Goal: Register for event/course

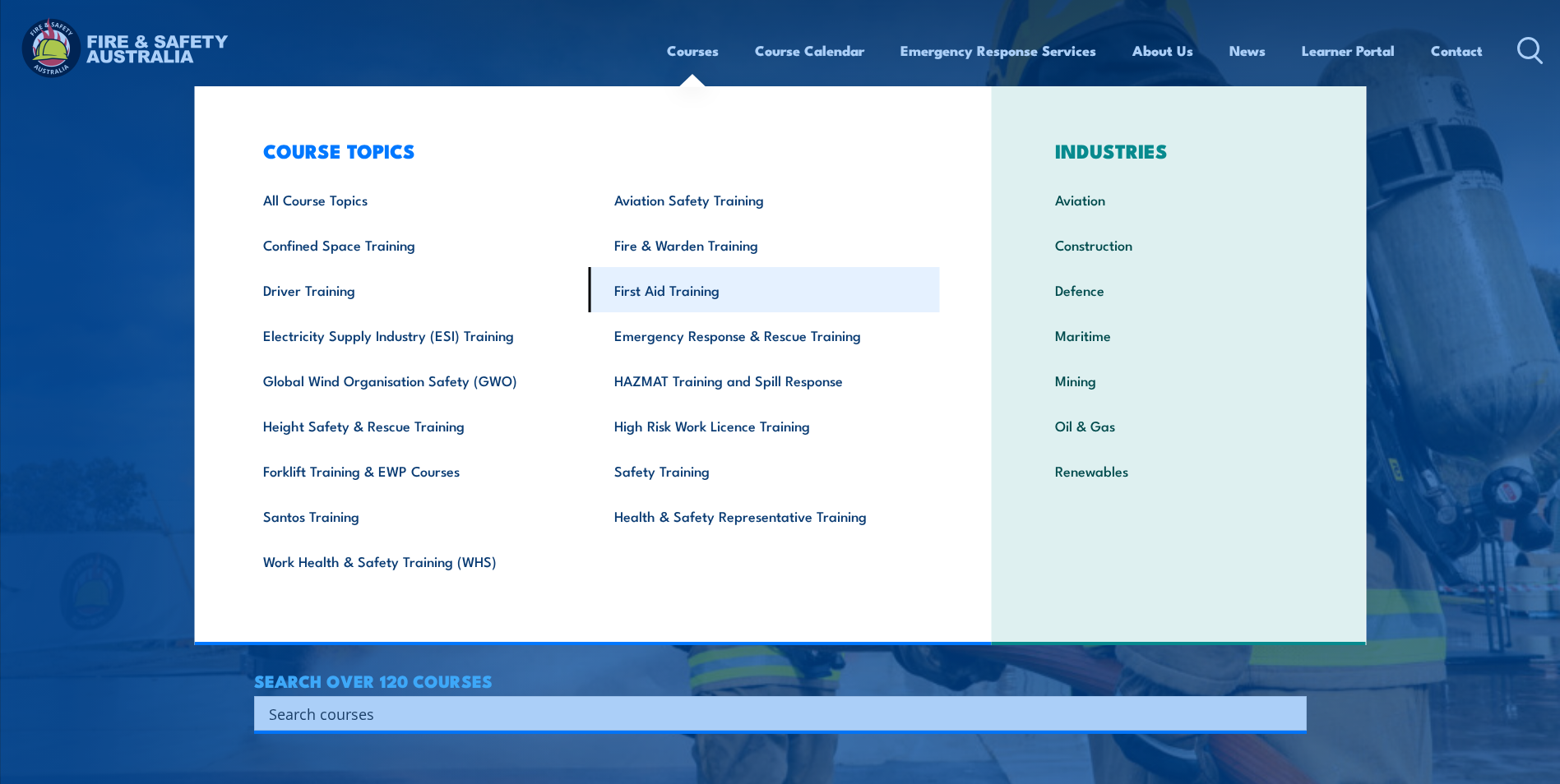
click at [638, 281] on link "First Aid Training" at bounding box center [765, 289] width 351 height 45
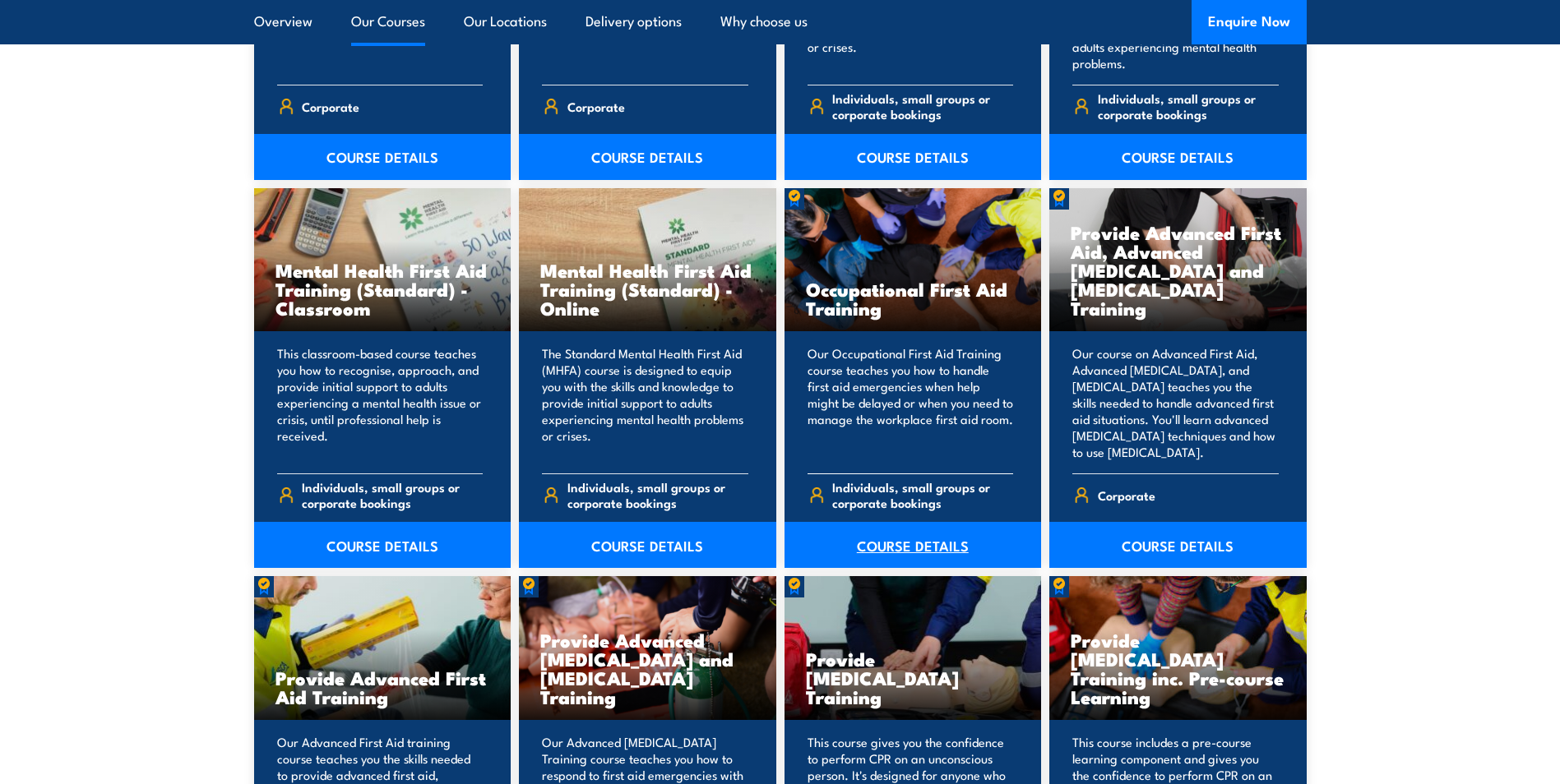
scroll to position [1644, 0]
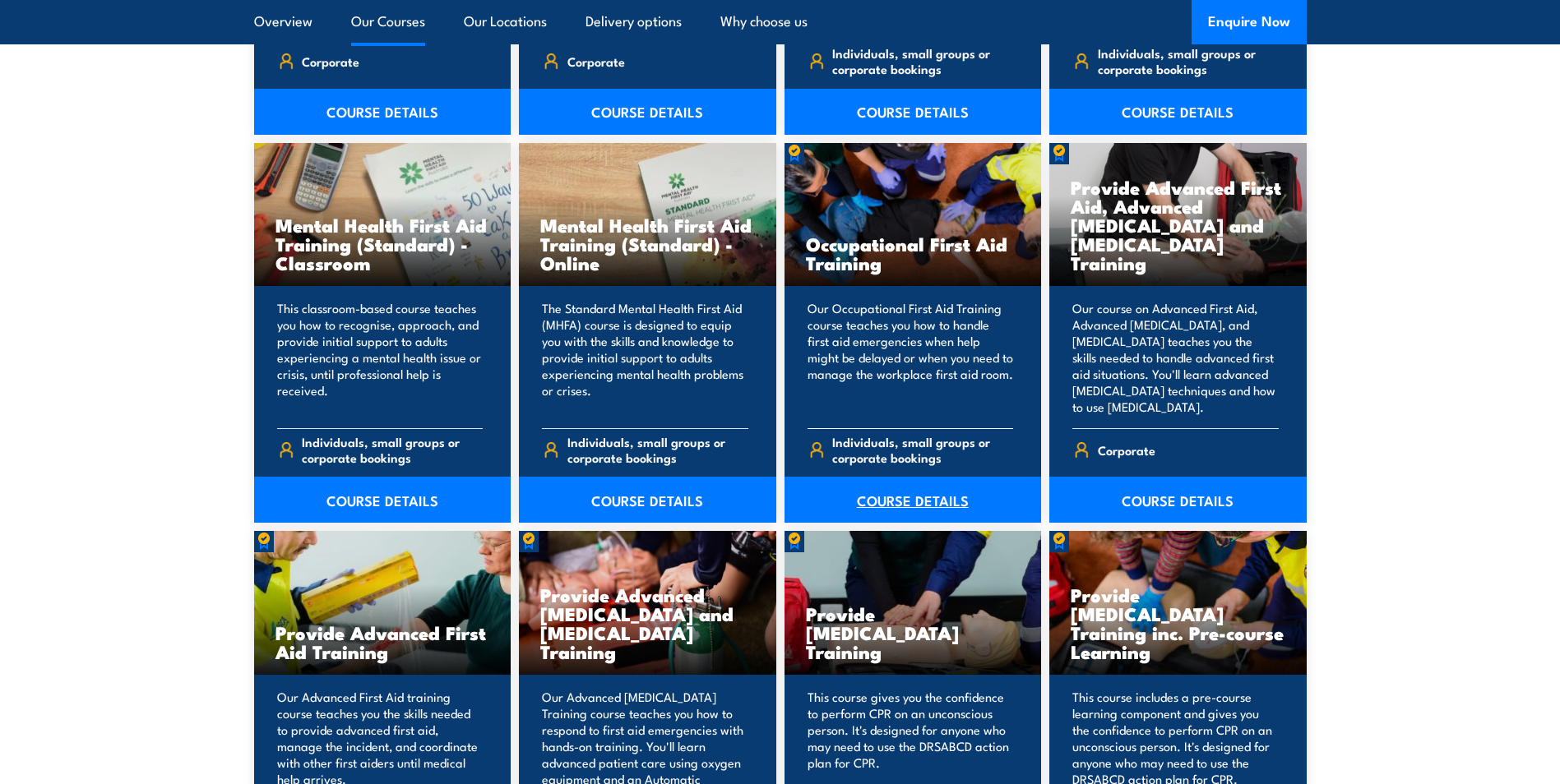
click at [852, 498] on link "COURSE DETAILS" at bounding box center [913, 499] width 257 height 46
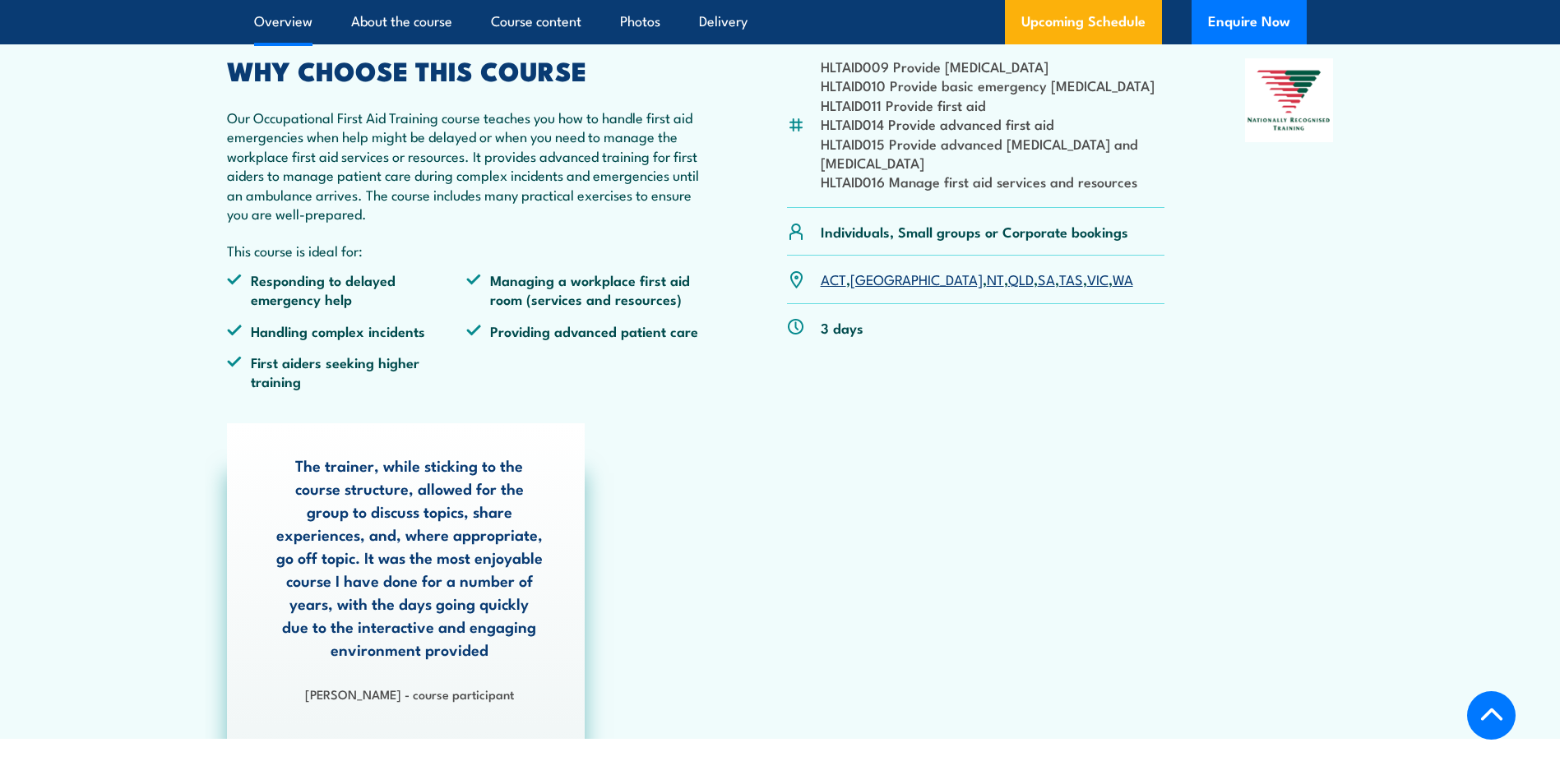
scroll to position [493, 0]
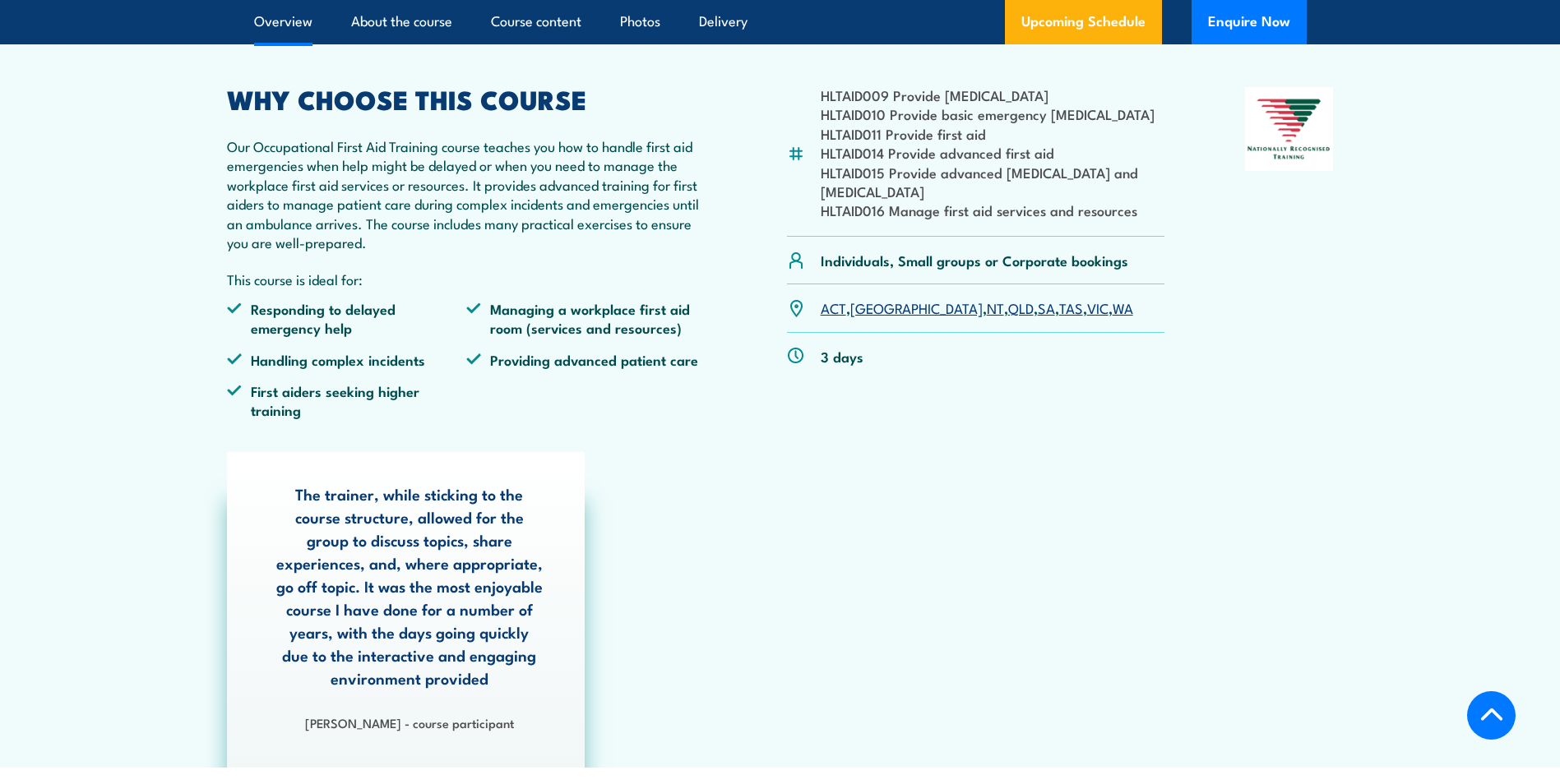
click at [867, 312] on link "[GEOGRAPHIC_DATA]" at bounding box center [916, 307] width 132 height 20
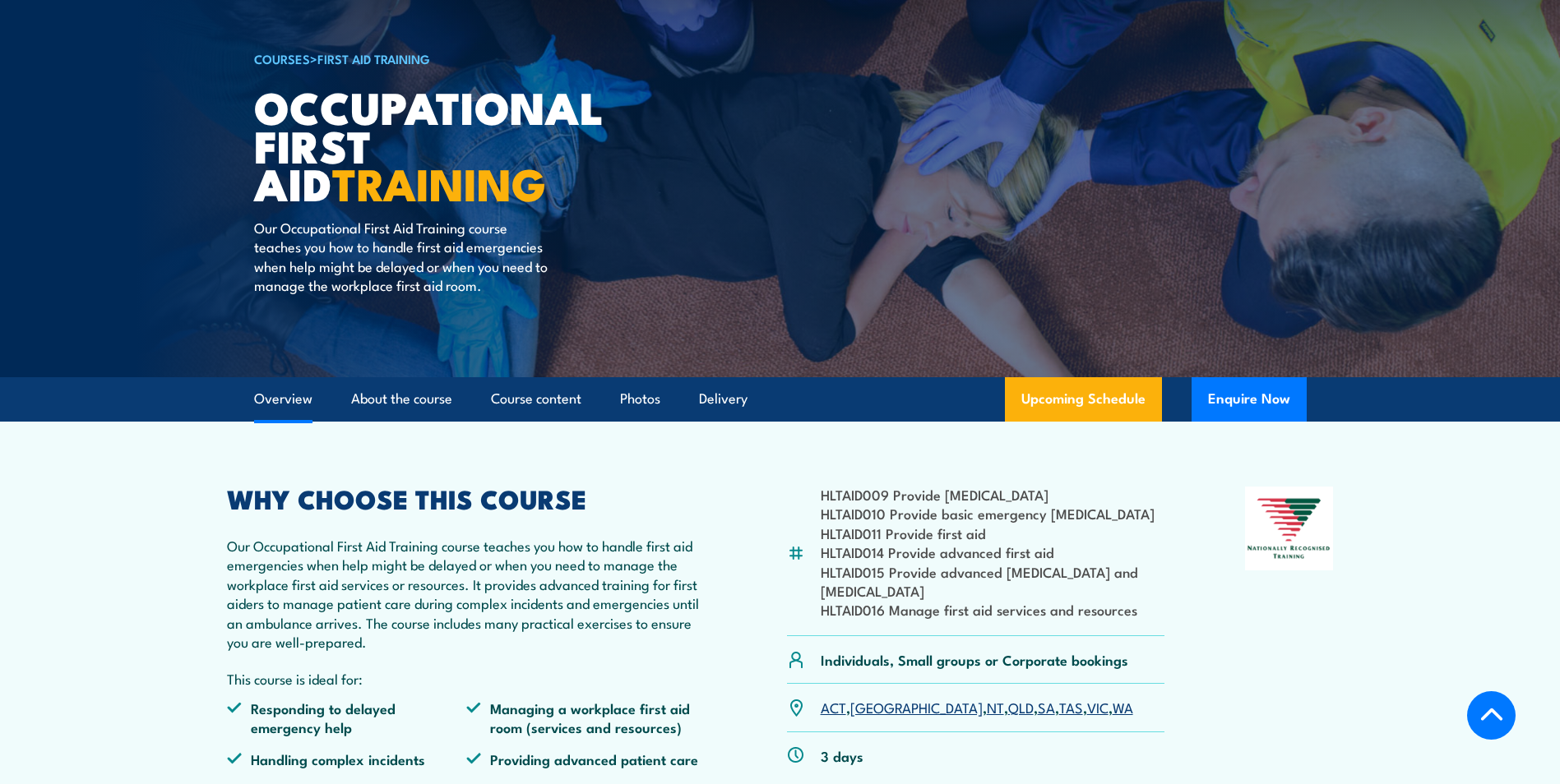
scroll to position [411, 0]
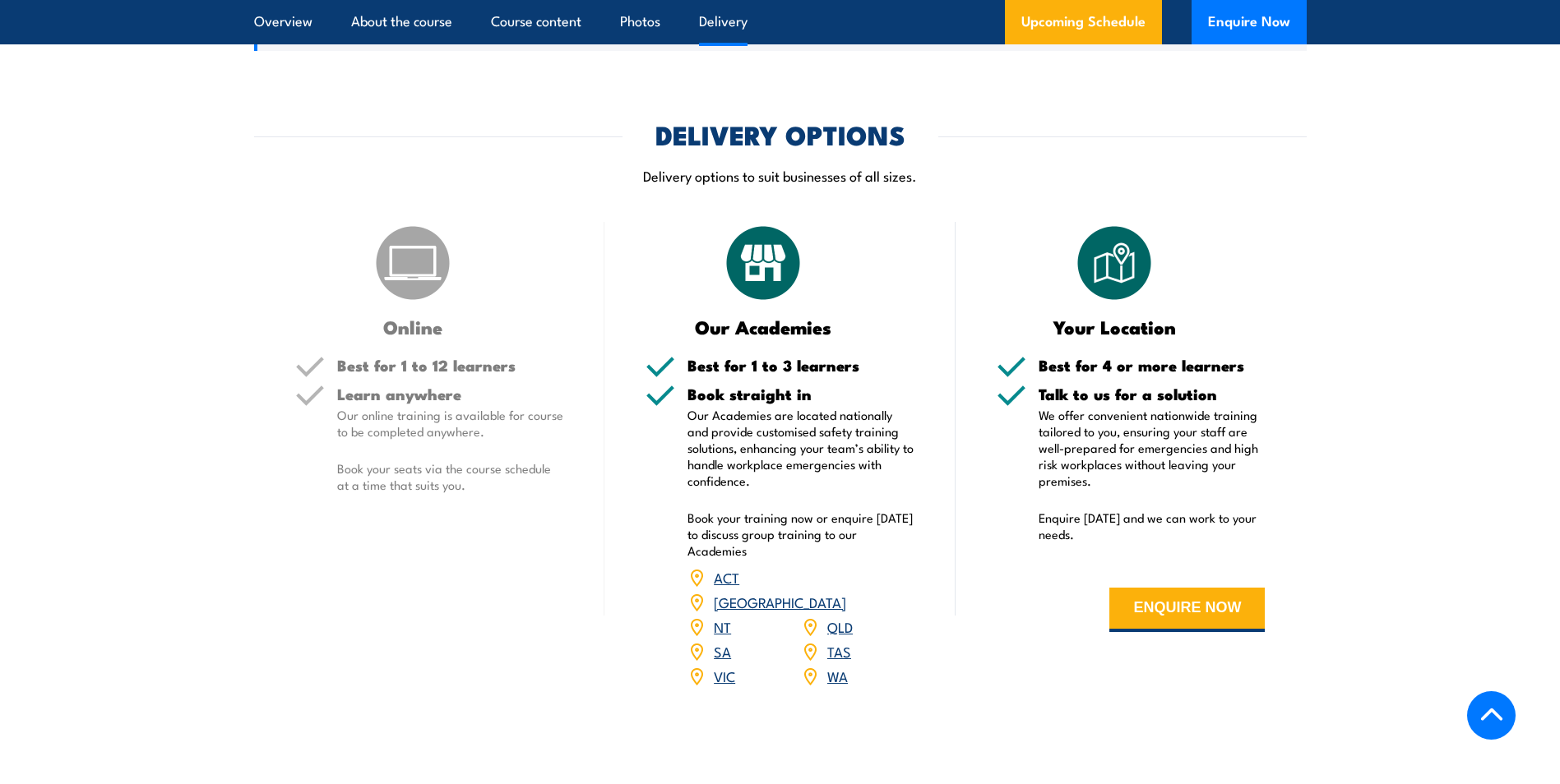
scroll to position [2222, 0]
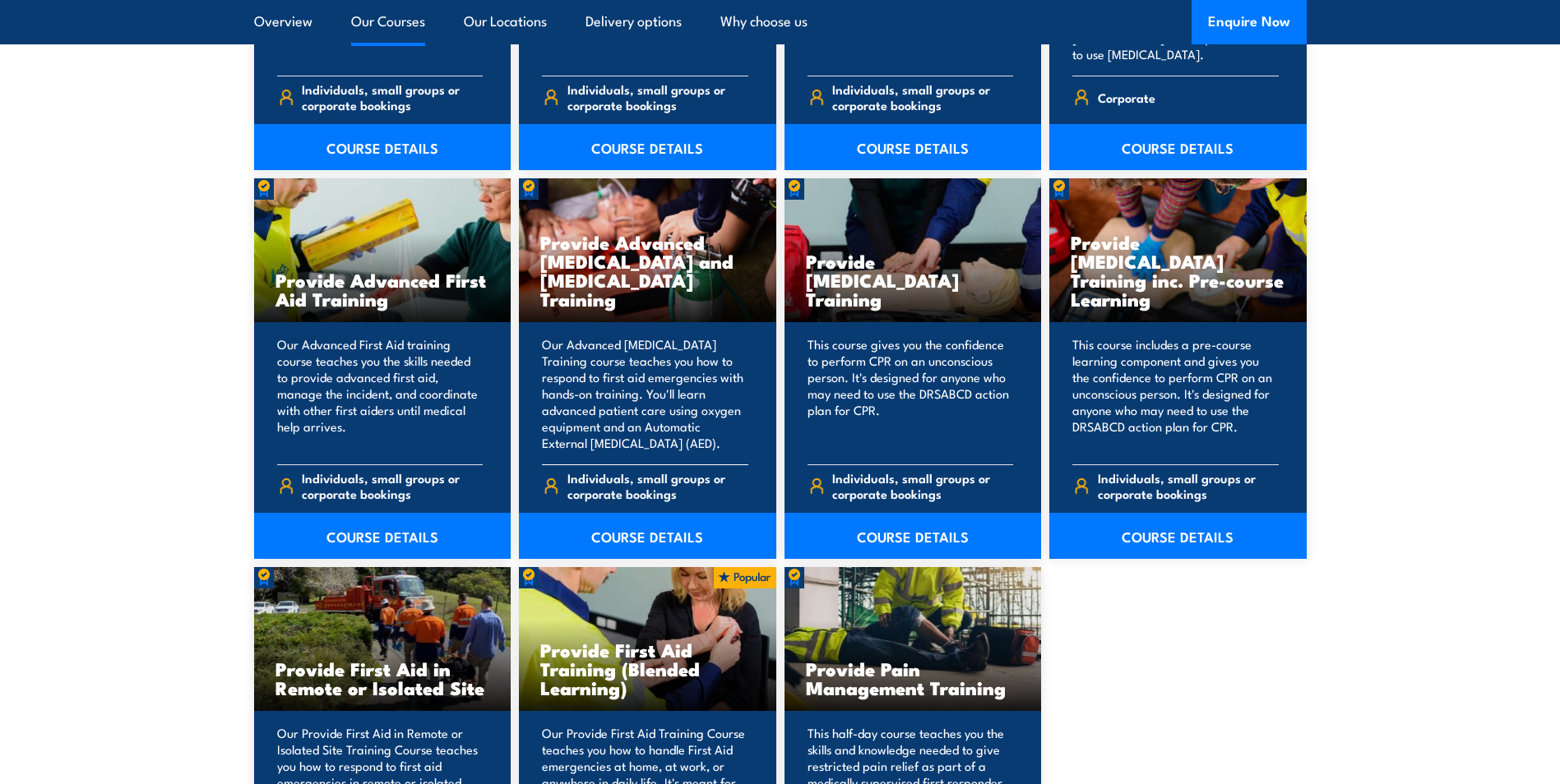
scroll to position [2219, 0]
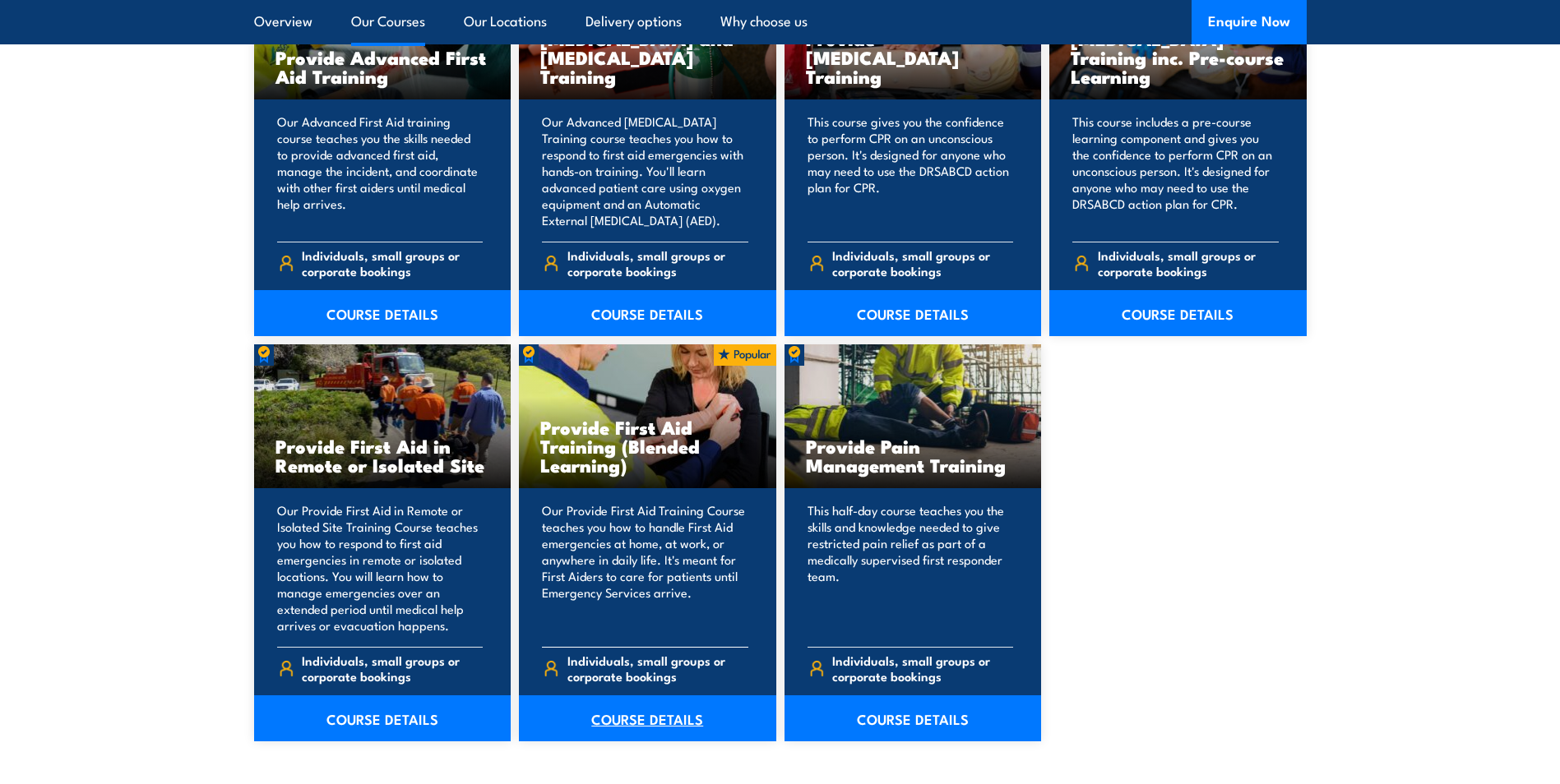
click at [634, 709] on link "COURSE DETAILS" at bounding box center [648, 718] width 257 height 46
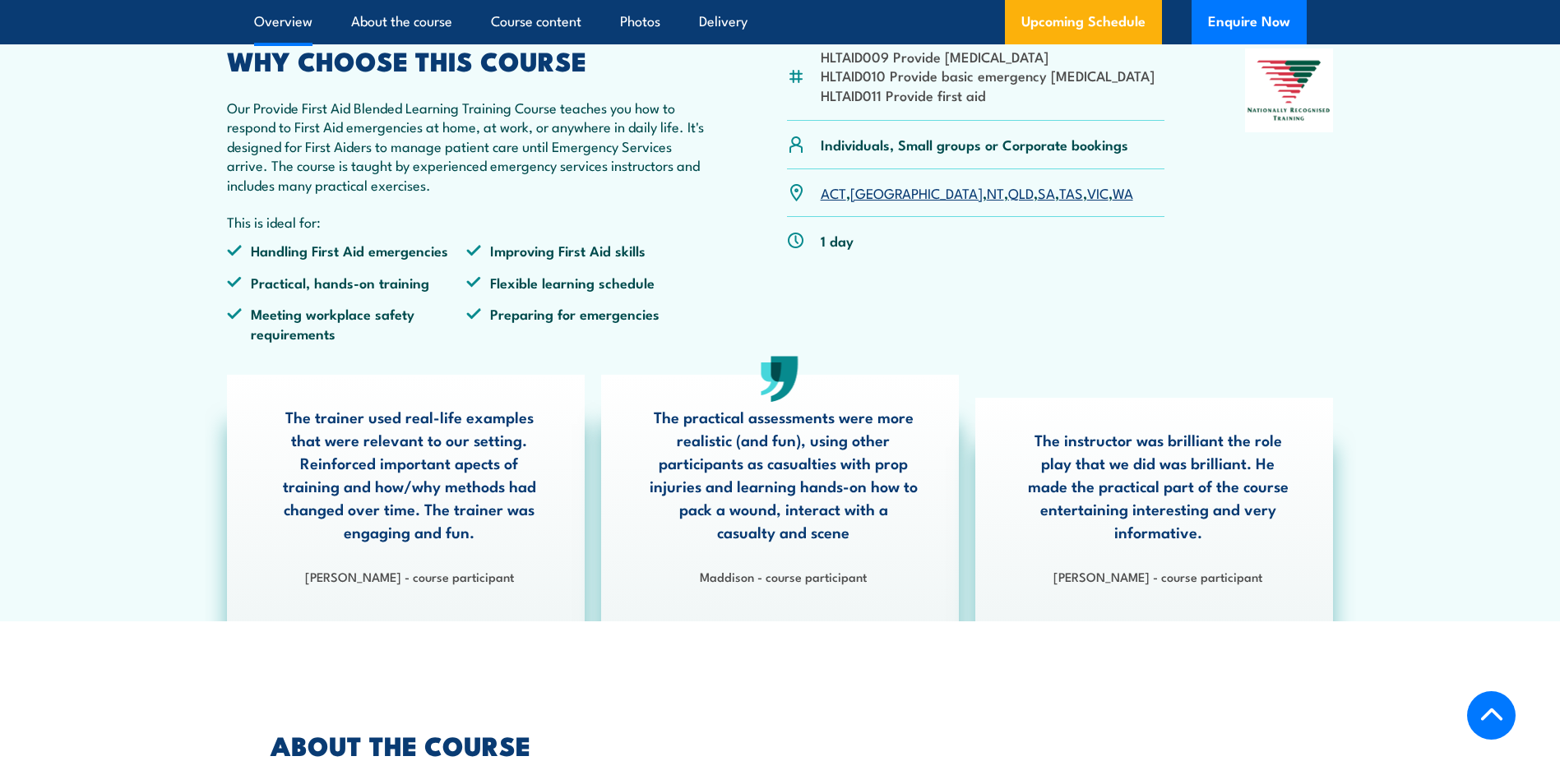
scroll to position [575, 0]
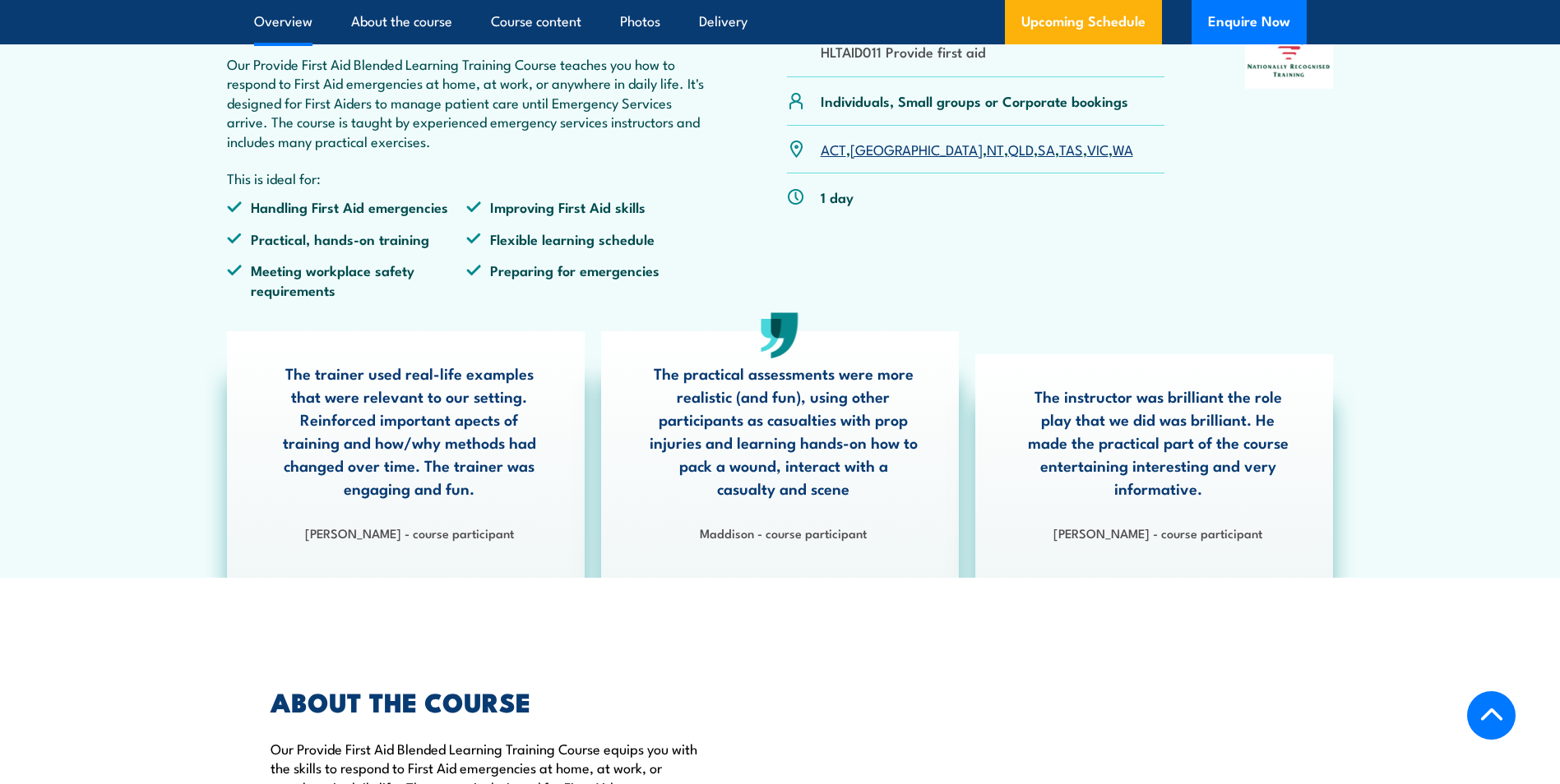
click at [874, 159] on link "[GEOGRAPHIC_DATA]" at bounding box center [916, 148] width 132 height 20
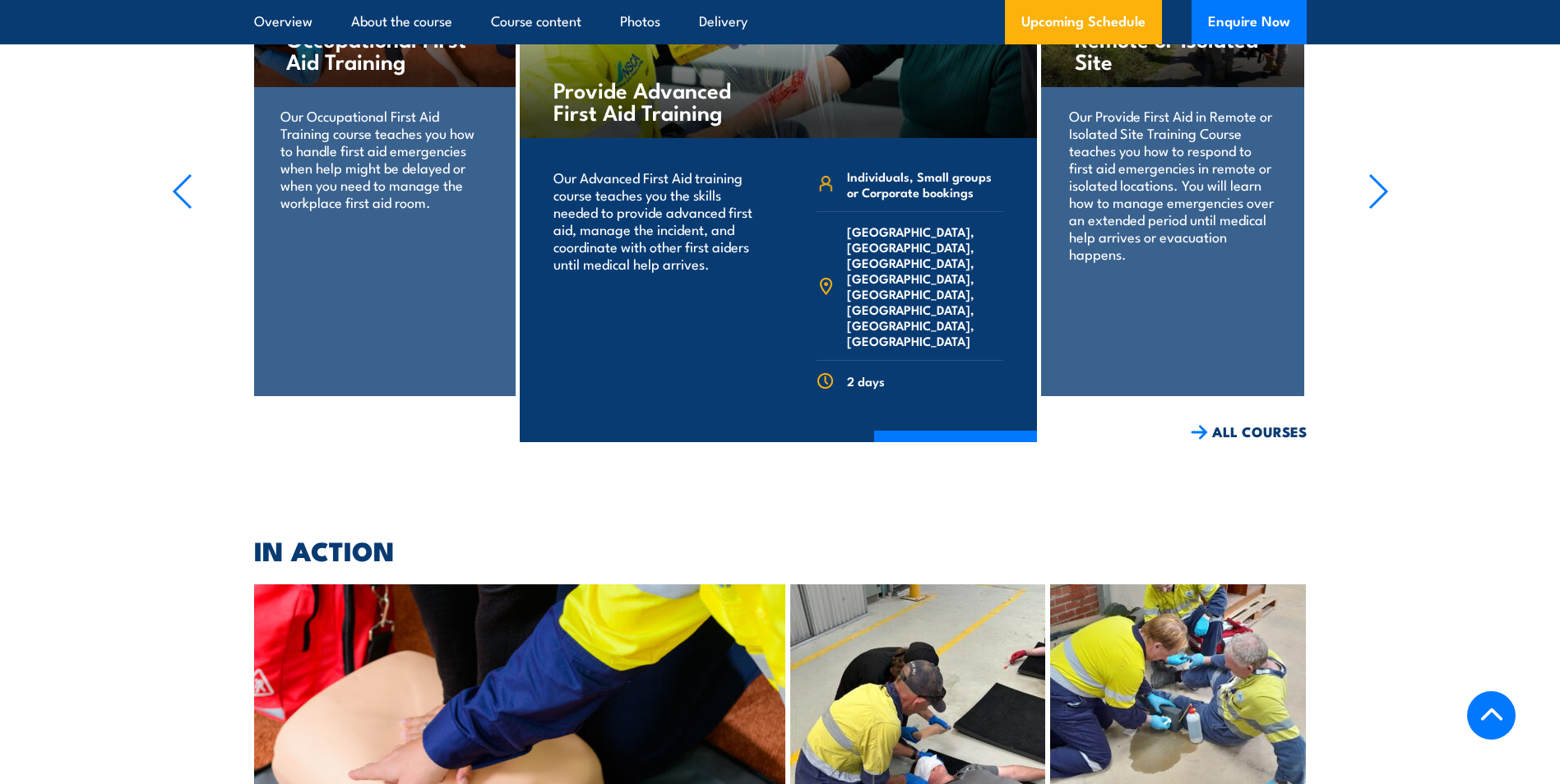
scroll to position [3833, 0]
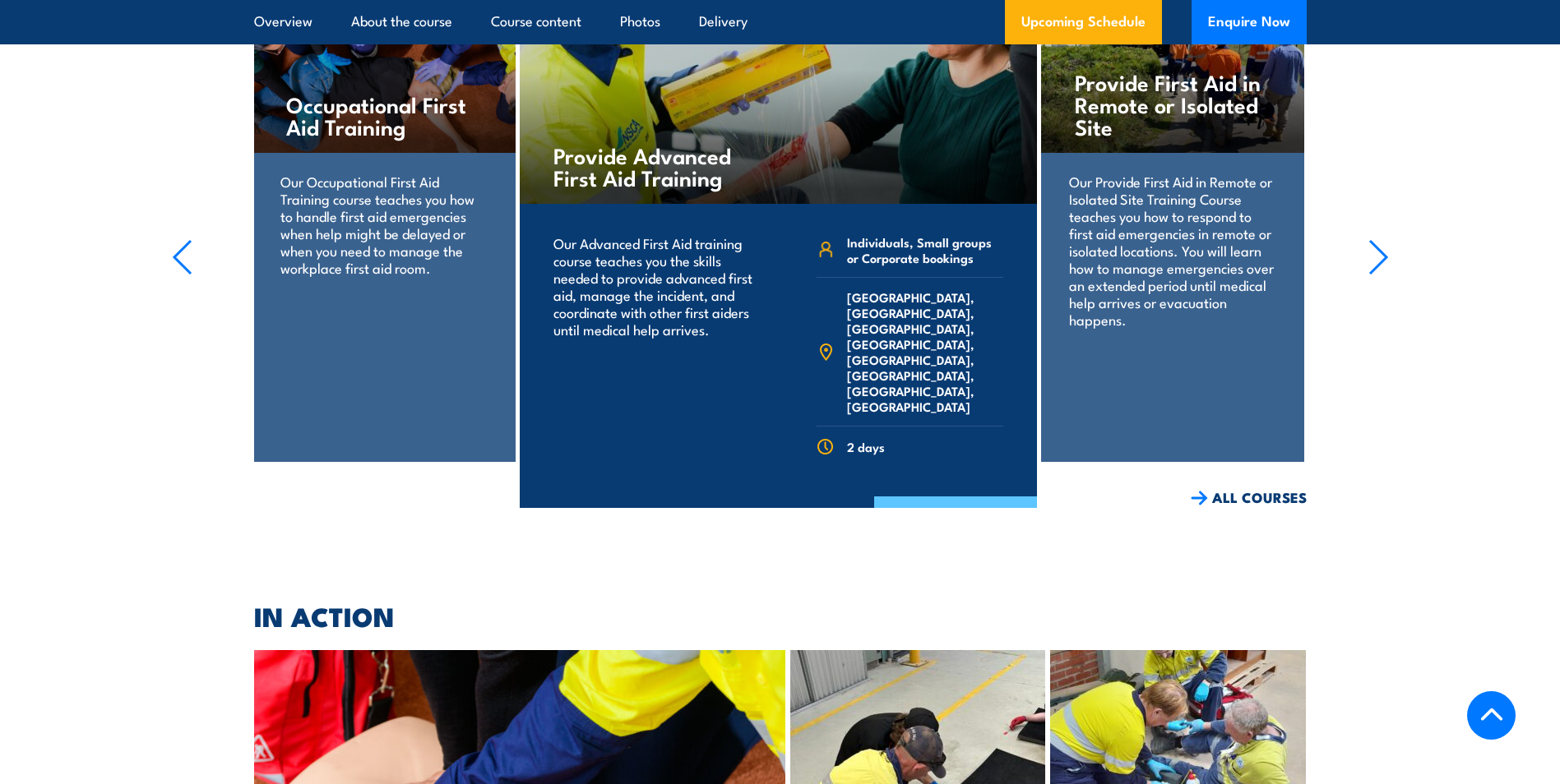
click at [970, 497] on link "COURSE DETAILS" at bounding box center [955, 518] width 163 height 43
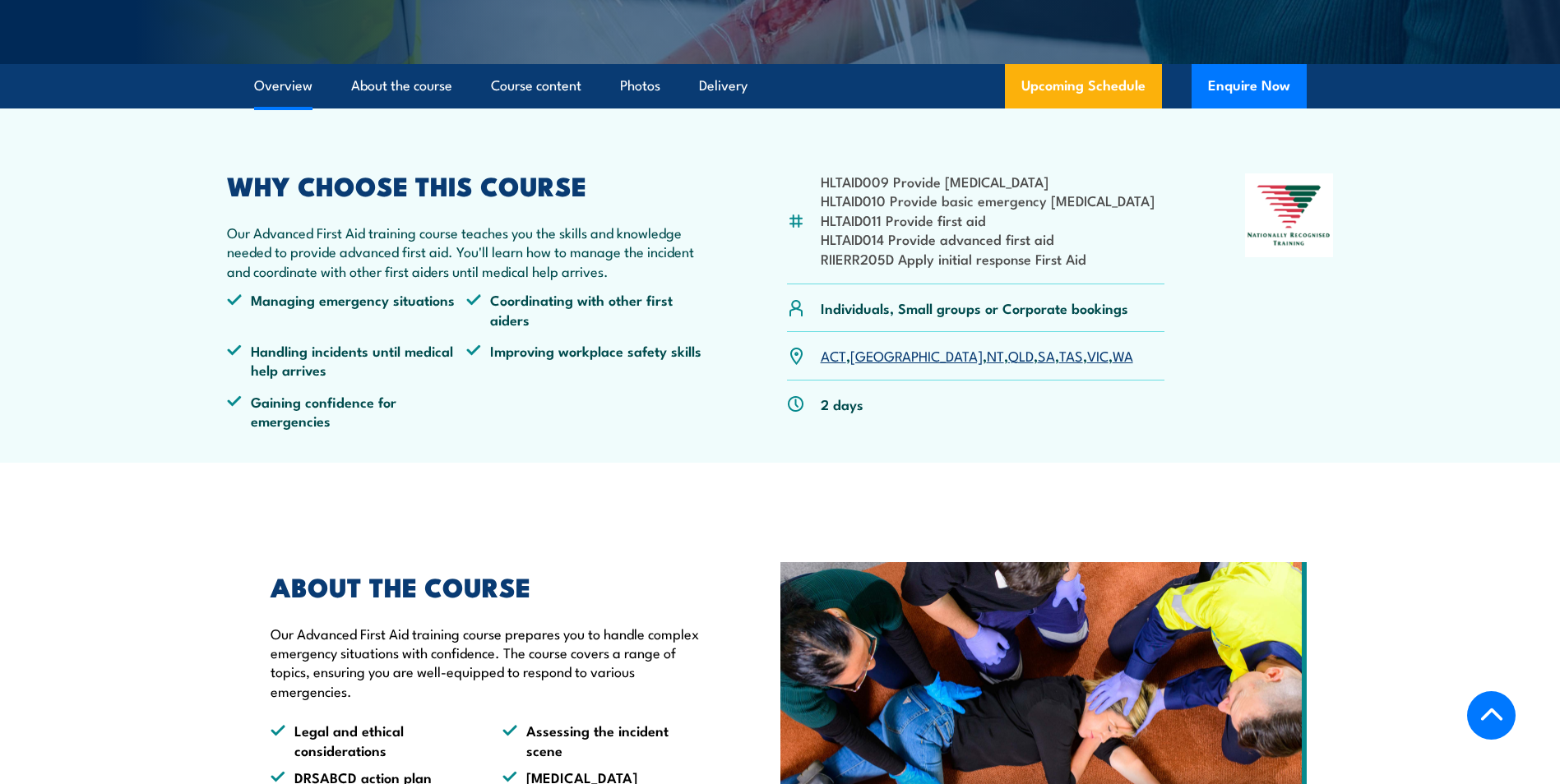
scroll to position [411, 0]
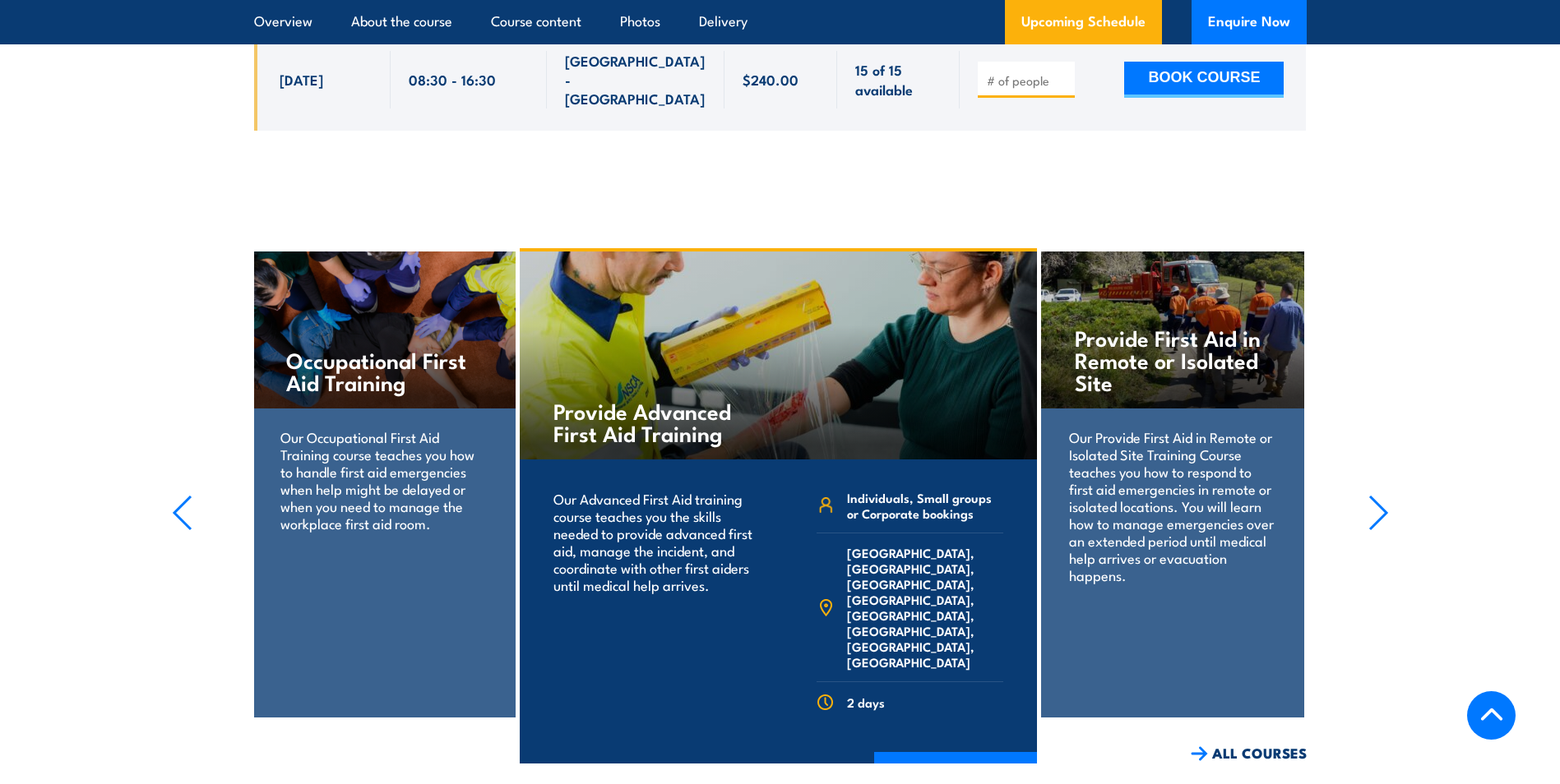
scroll to position [3587, 0]
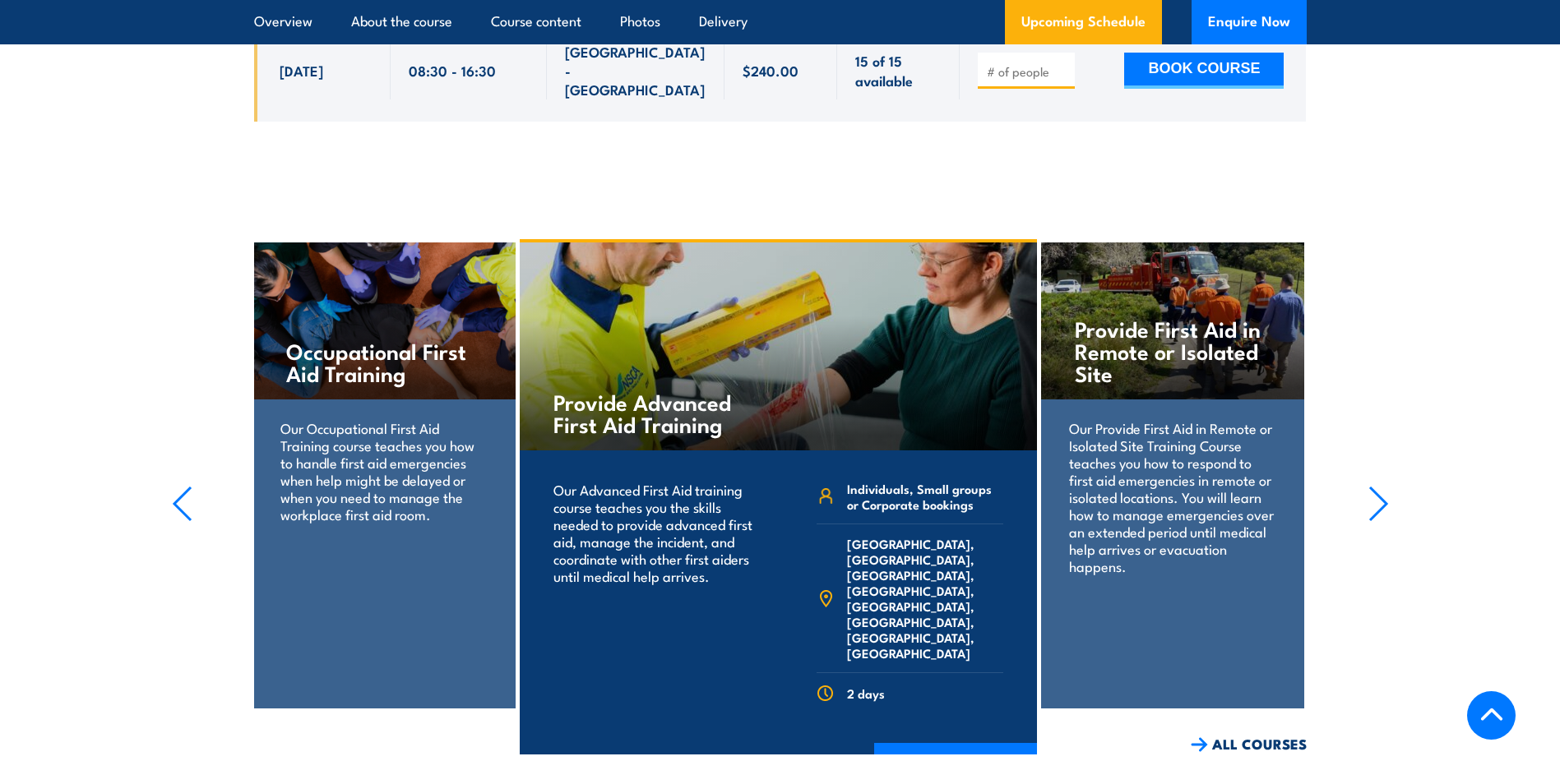
click at [179, 489] on icon "button" at bounding box center [182, 504] width 20 height 36
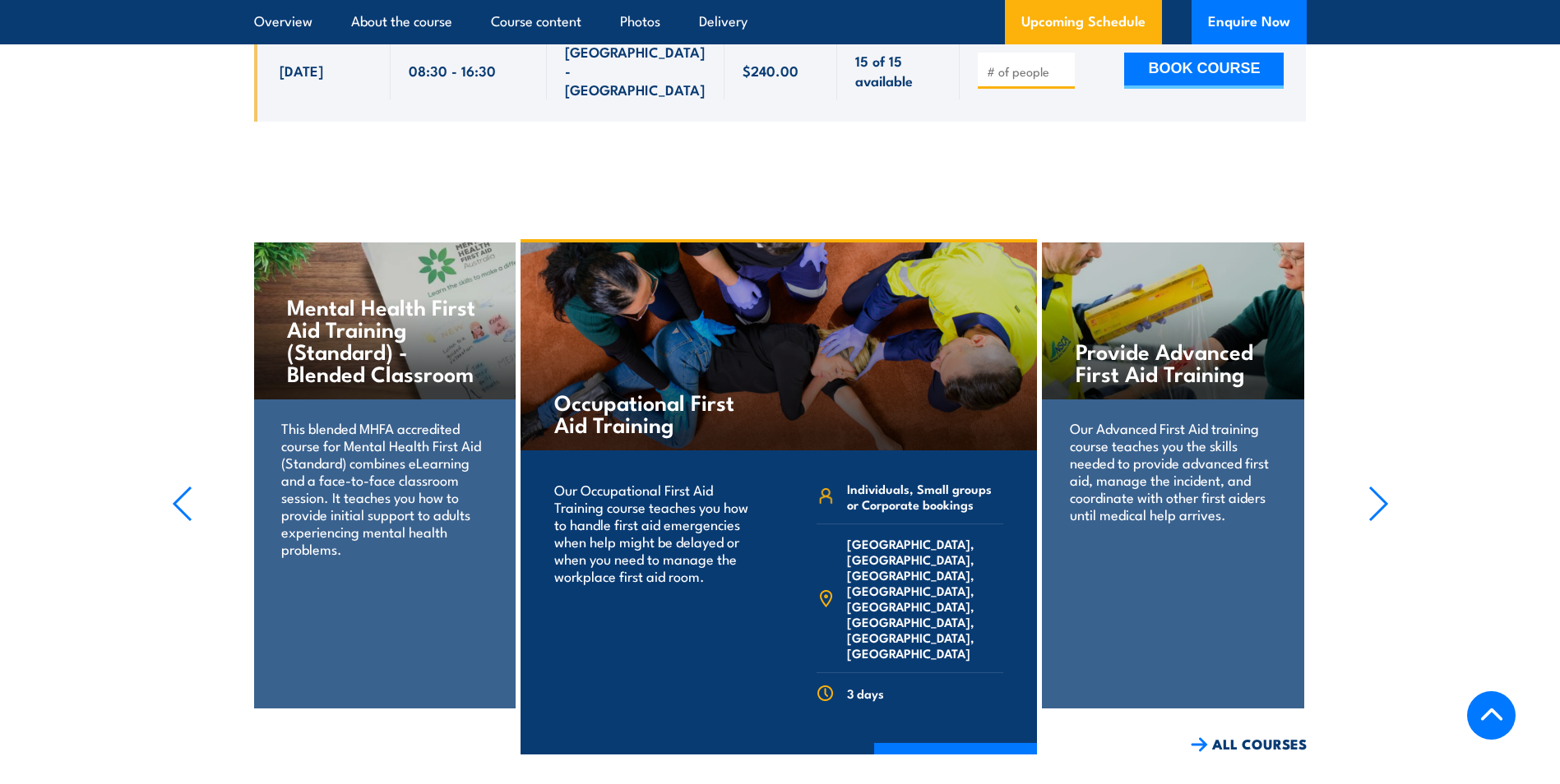
click at [1375, 486] on icon "button" at bounding box center [1378, 504] width 20 height 36
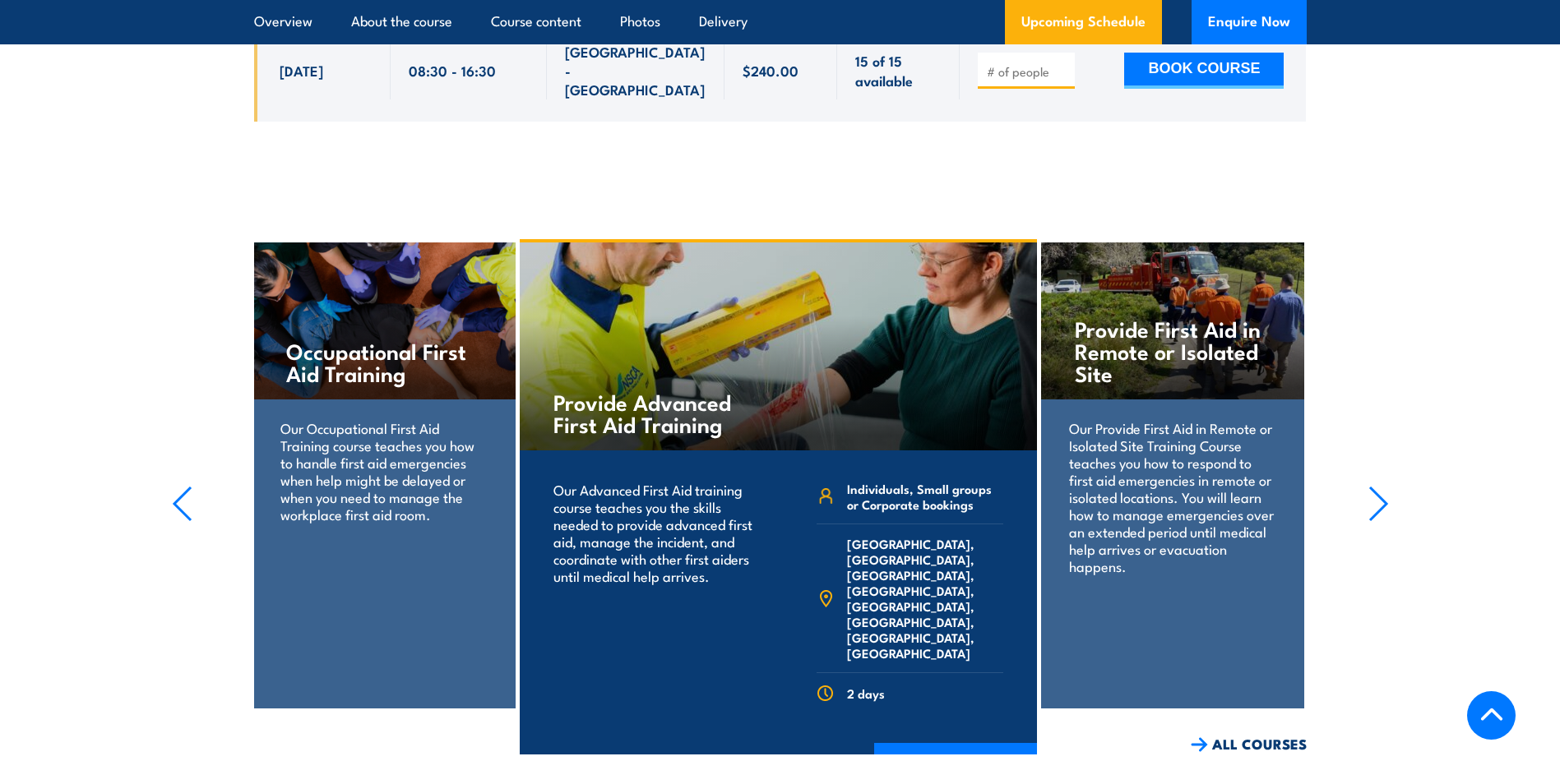
click at [1375, 486] on icon "button" at bounding box center [1378, 504] width 20 height 36
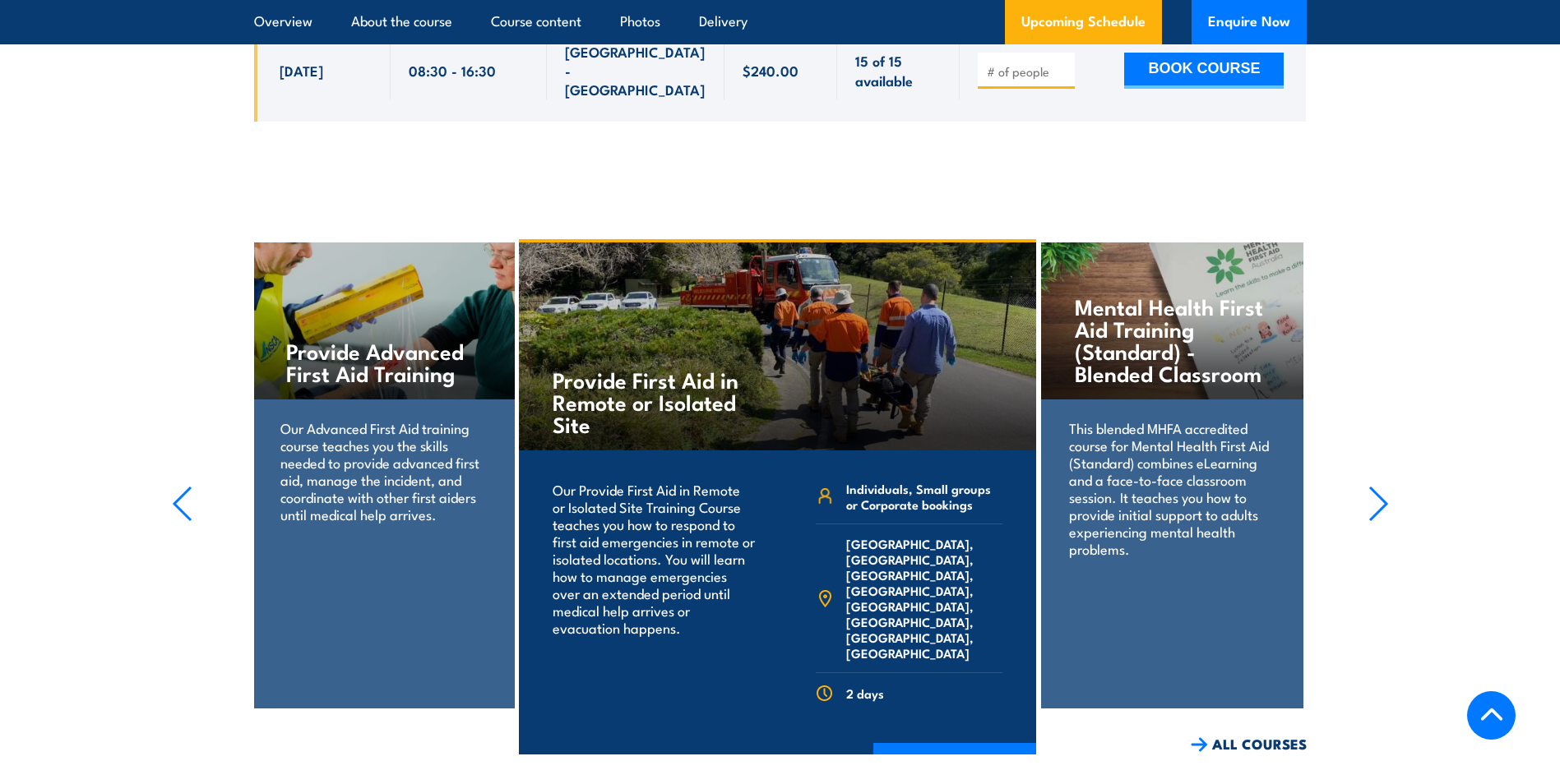
click at [1375, 486] on icon "button" at bounding box center [1378, 504] width 20 height 36
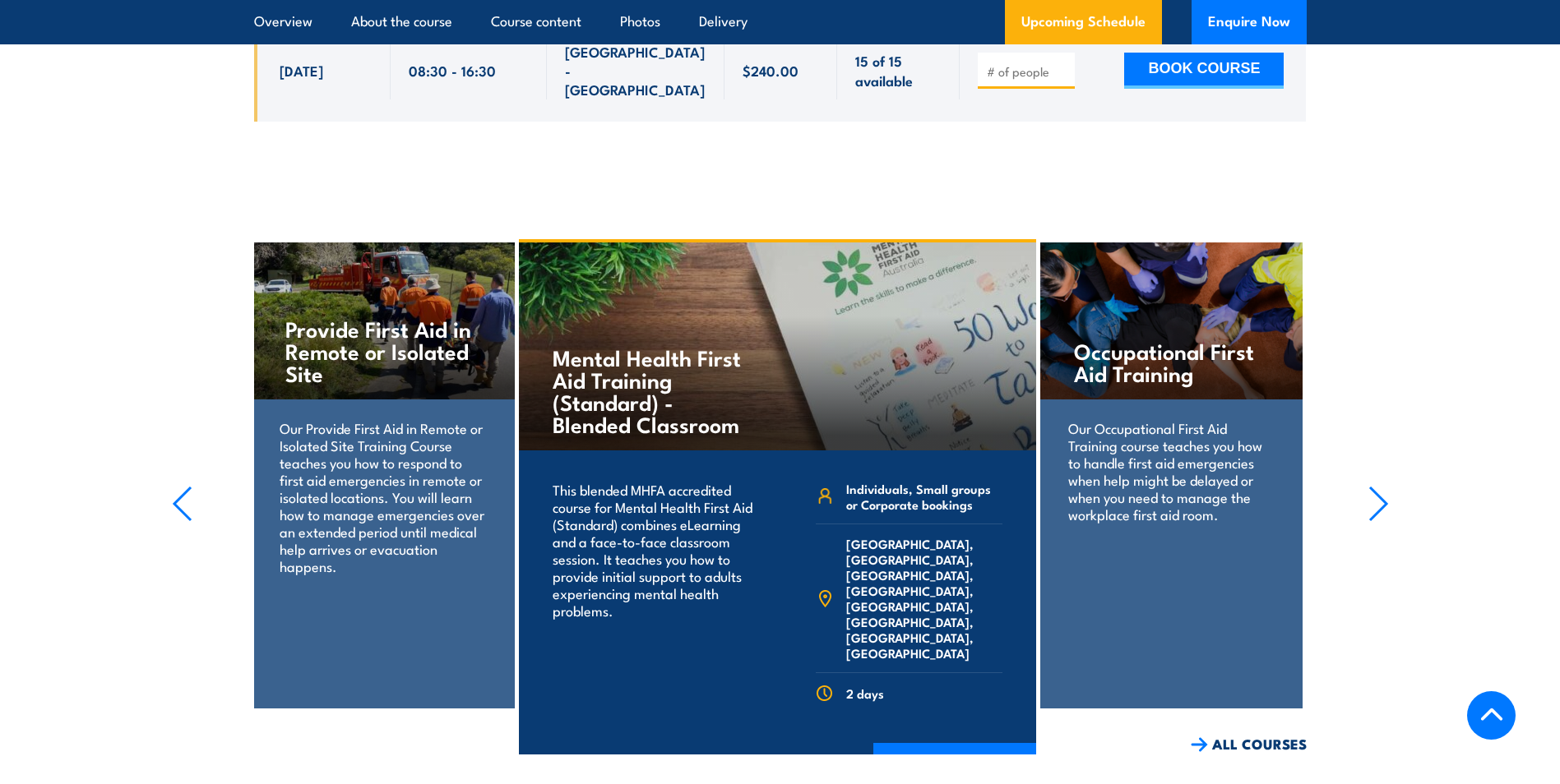
click at [1375, 486] on icon "button" at bounding box center [1378, 504] width 20 height 36
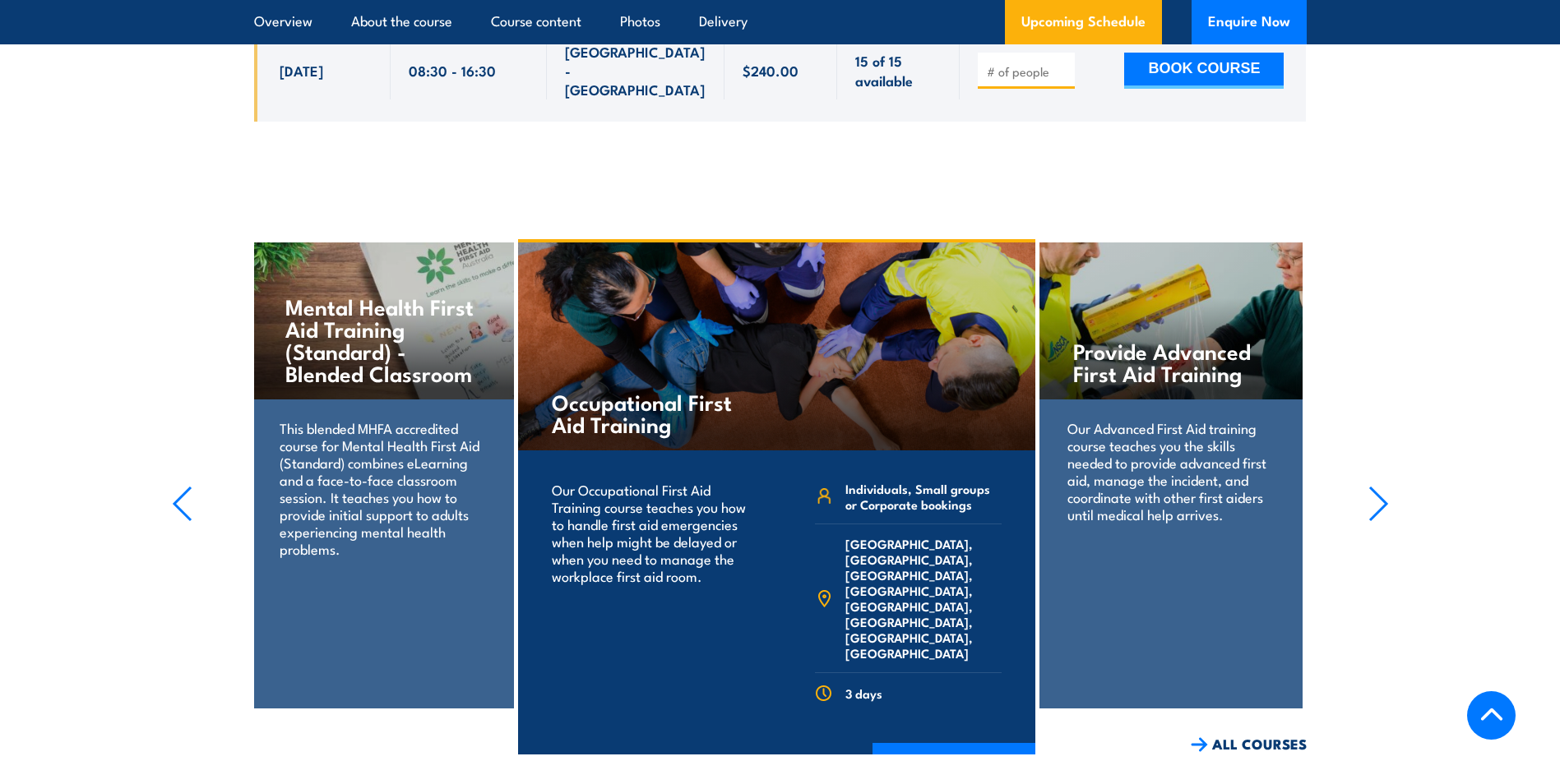
click at [1375, 486] on icon "button" at bounding box center [1378, 504] width 20 height 36
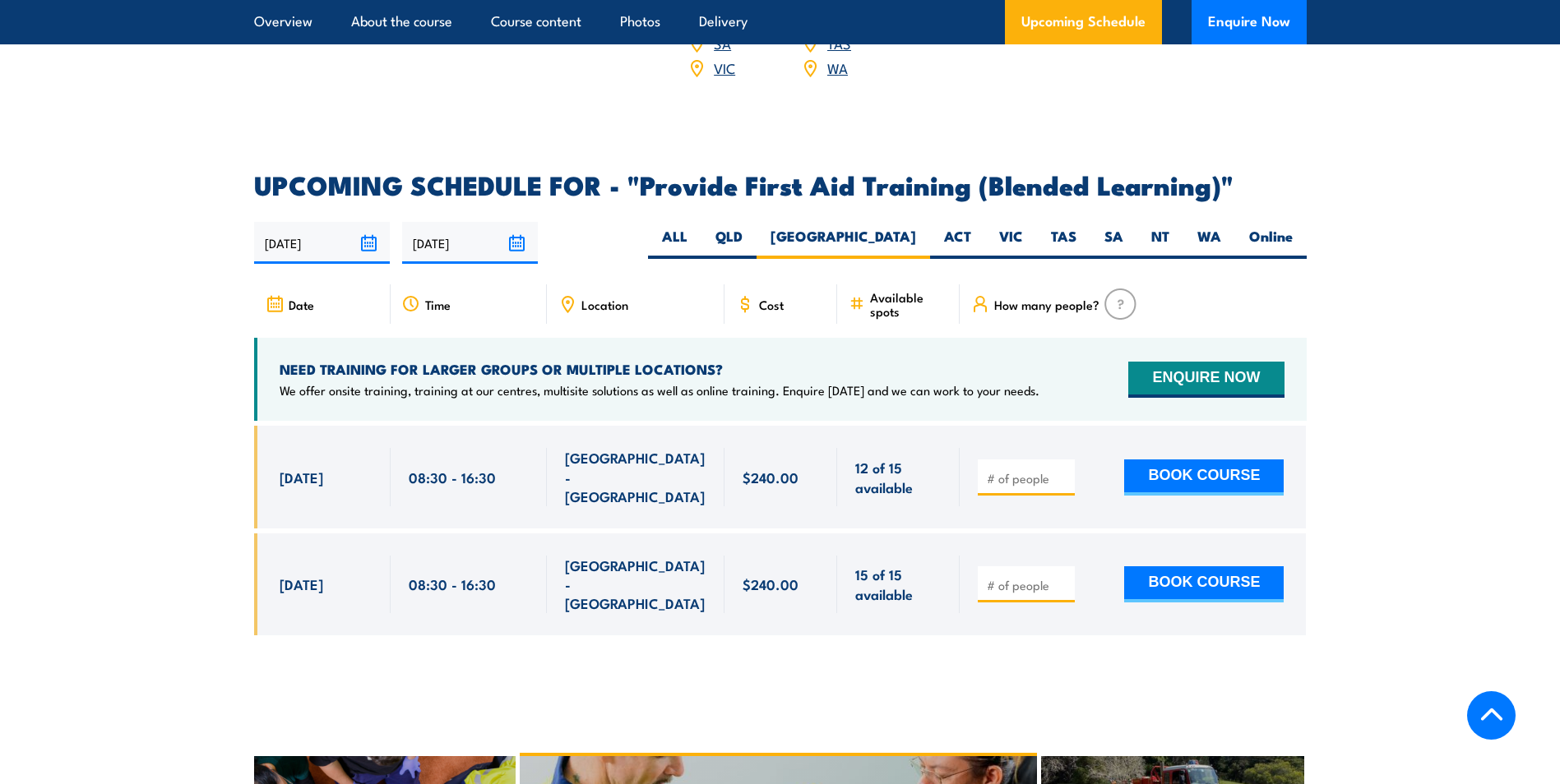
scroll to position [3258, 0]
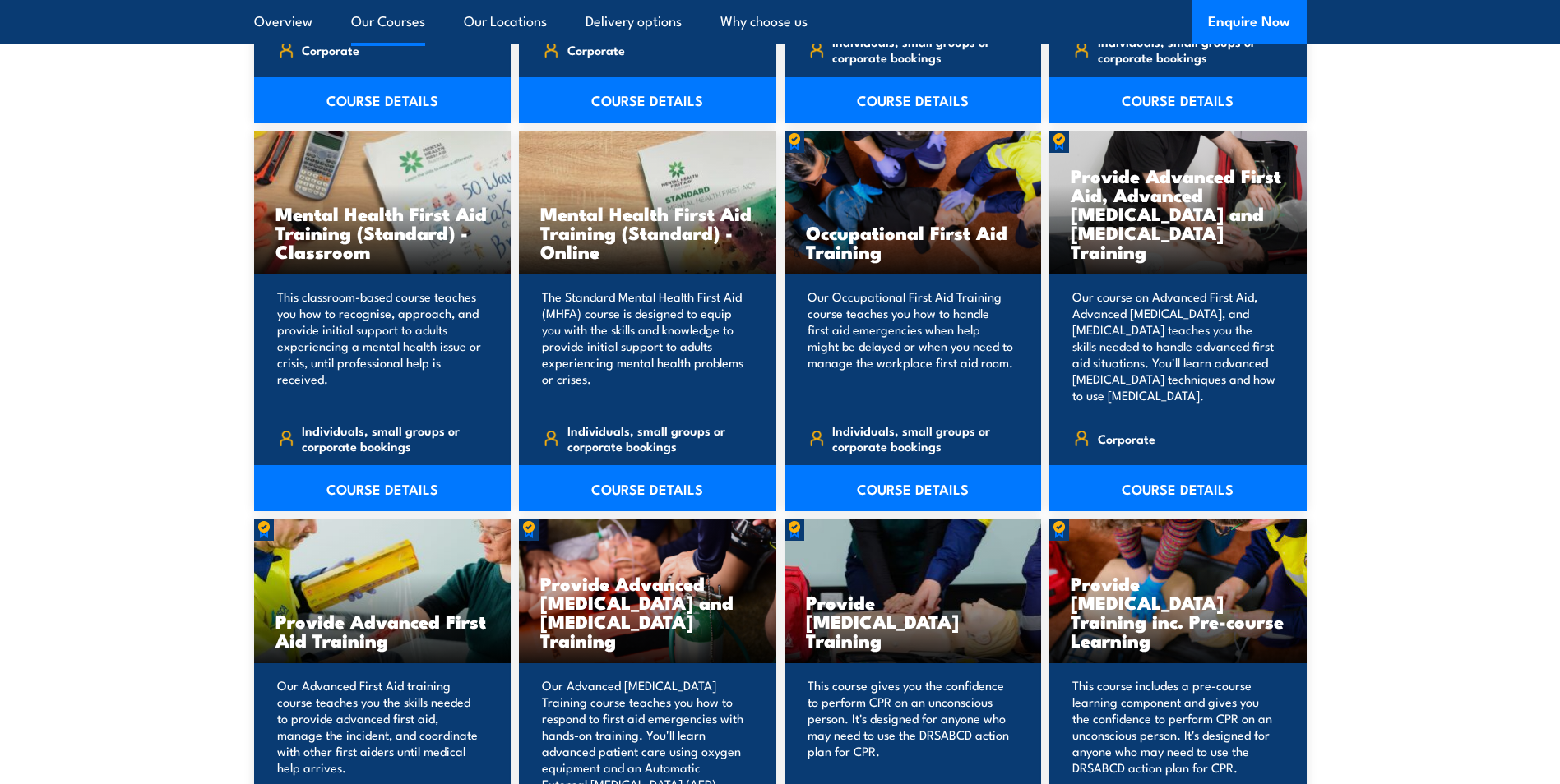
scroll to position [1644, 0]
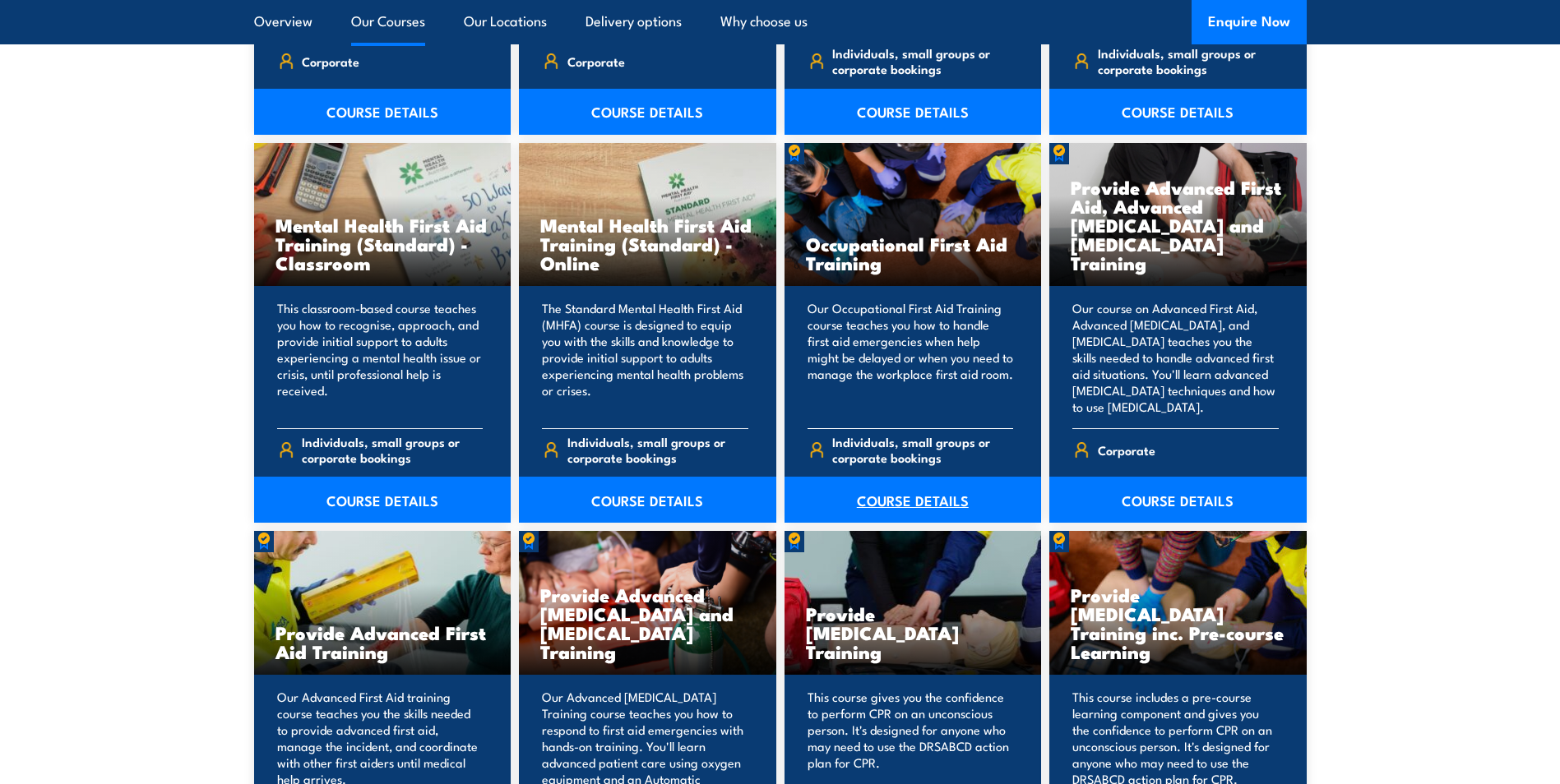
click at [852, 496] on link "COURSE DETAILS" at bounding box center [913, 499] width 257 height 46
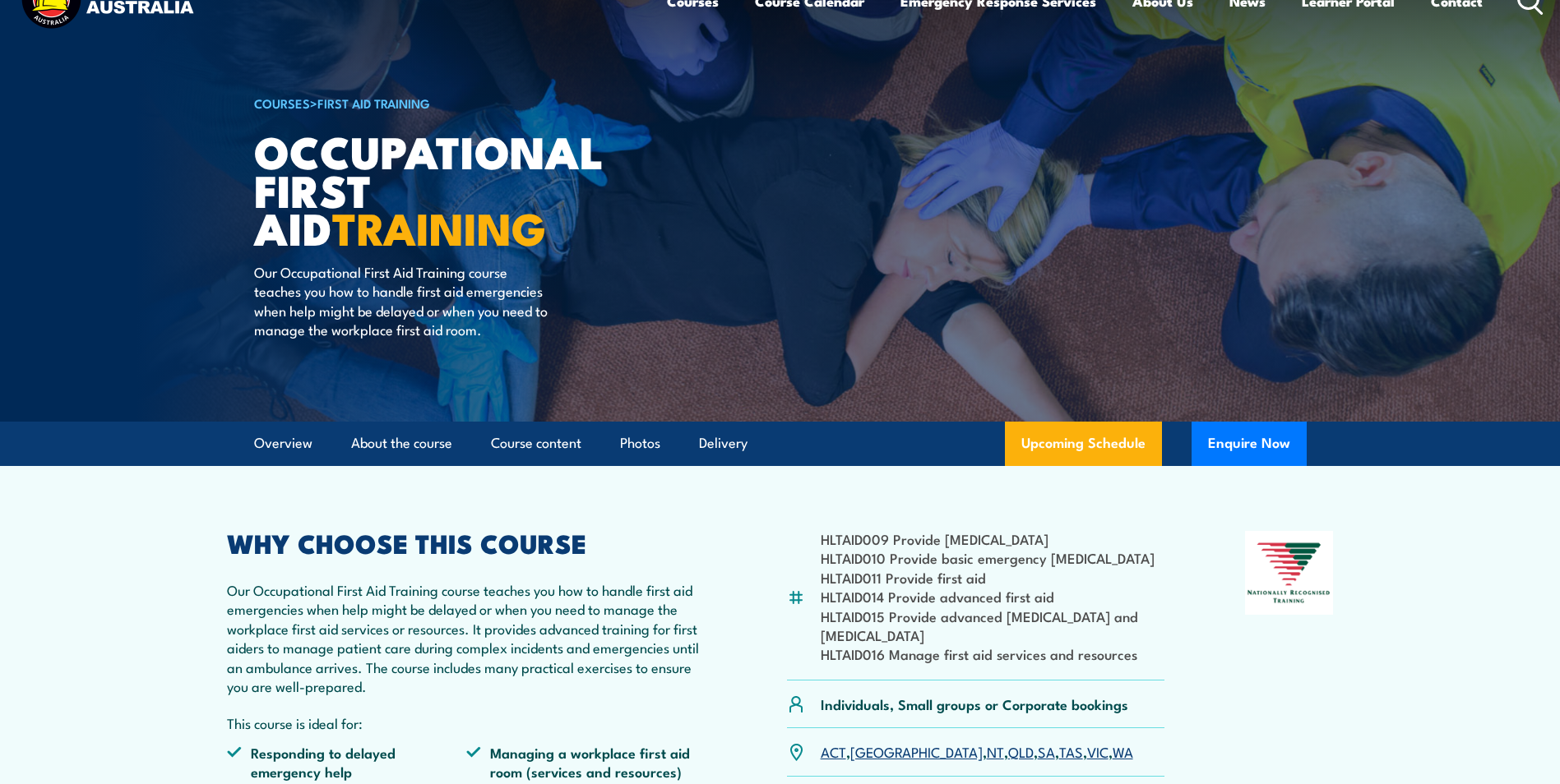
scroll to position [329, 0]
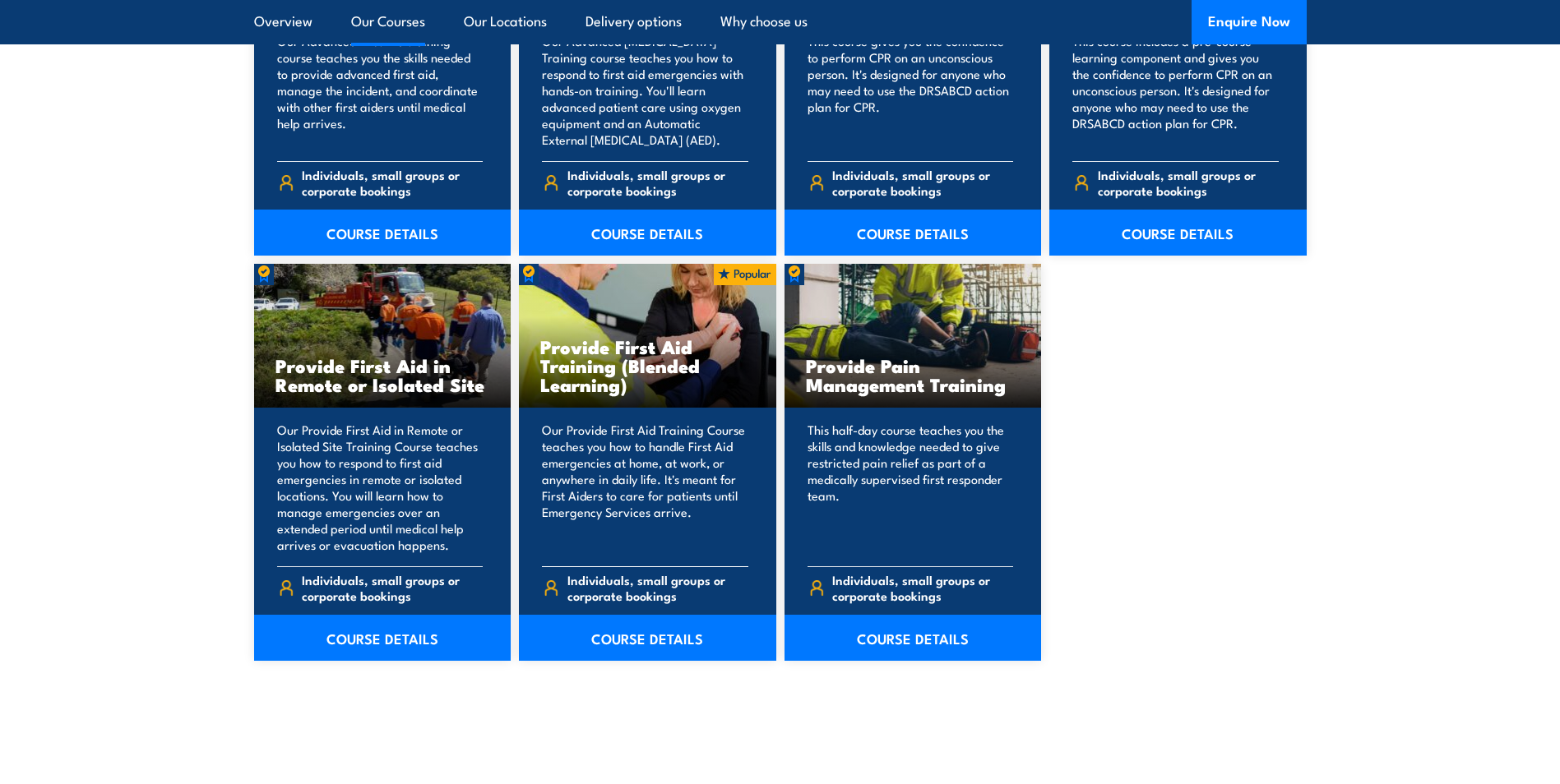
scroll to position [2302, 0]
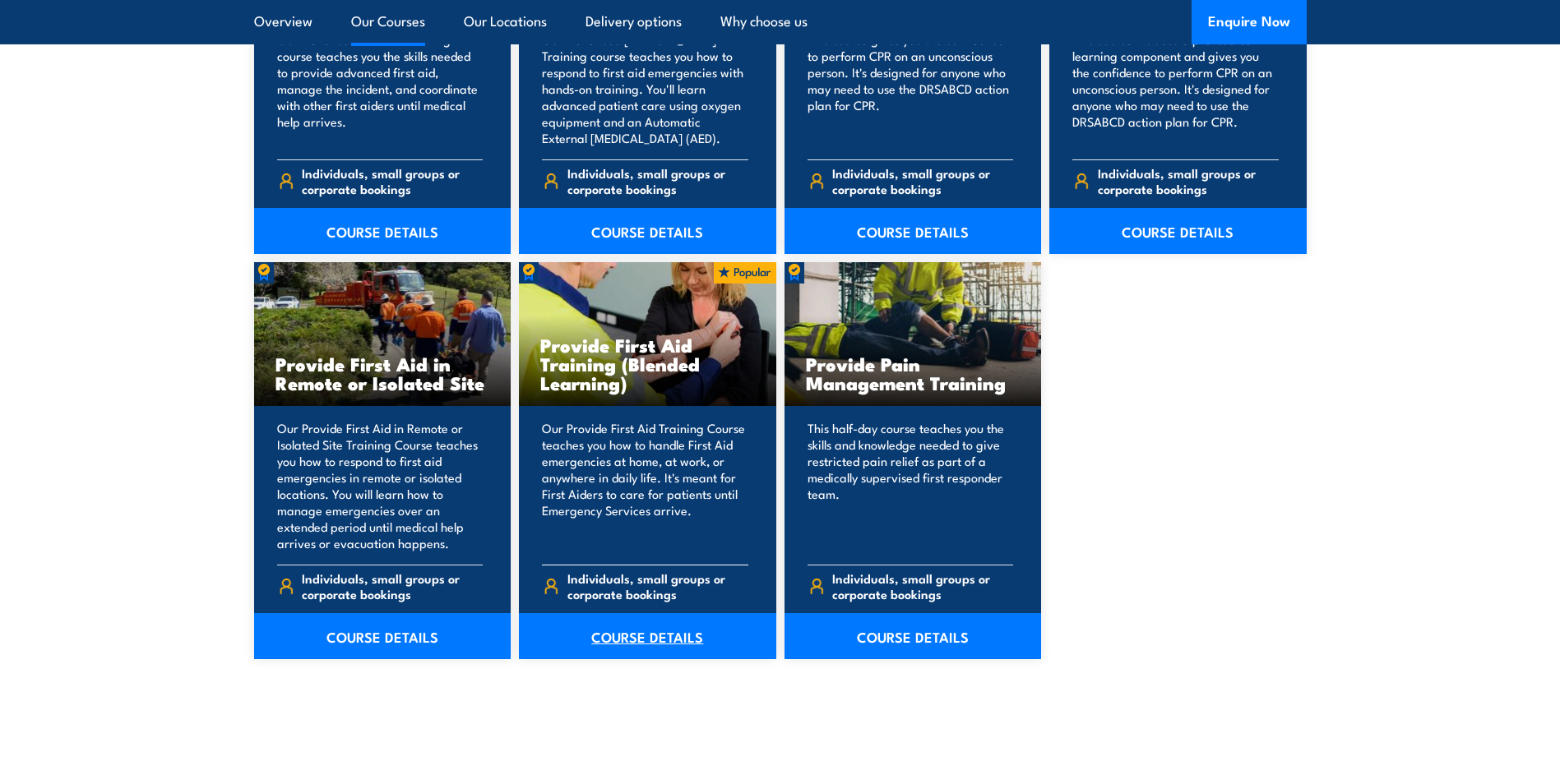
click at [649, 631] on link "COURSE DETAILS" at bounding box center [648, 637] width 257 height 46
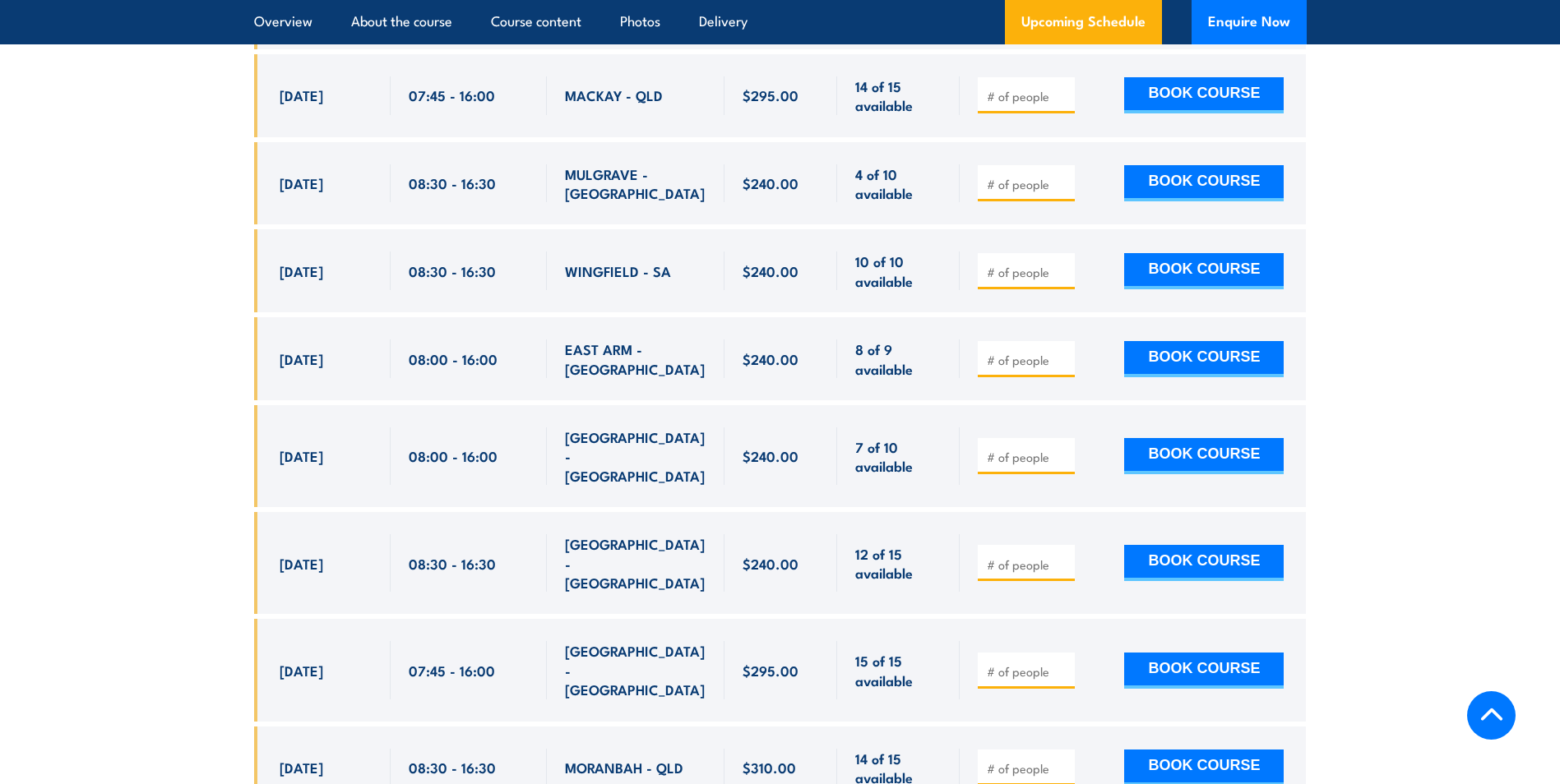
scroll to position [4028, 0]
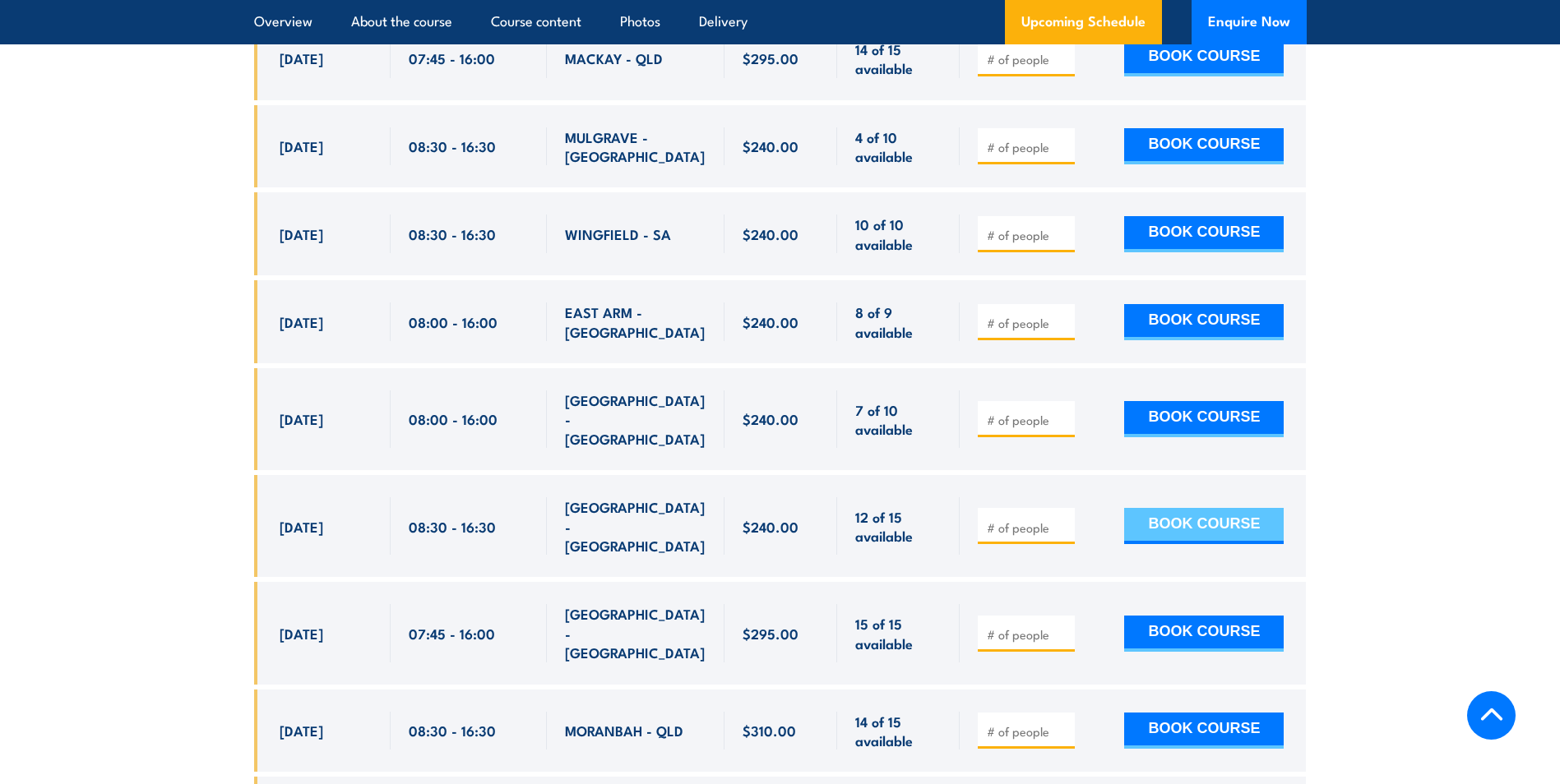
click at [1176, 508] on button "BOOK COURSE" at bounding box center [1204, 526] width 159 height 36
